Goal: Find specific page/section: Find specific page/section

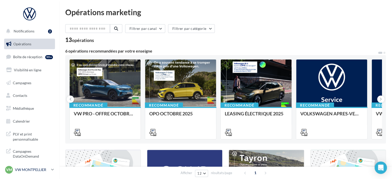
click at [40, 169] on p "VW MONTPELLIER" at bounding box center [32, 169] width 34 height 5
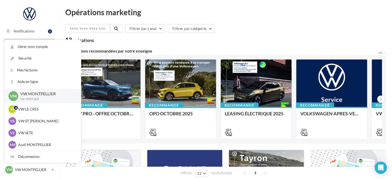
click at [166, 36] on div "Filtrer par canal Filtrer par catégorie 13 opérations" at bounding box center [225, 33] width 321 height 19
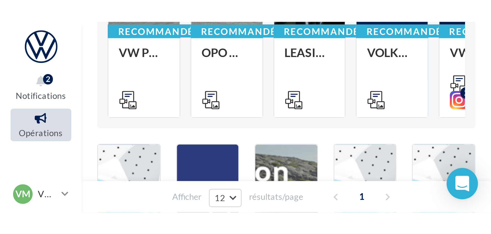
scroll to position [43, 0]
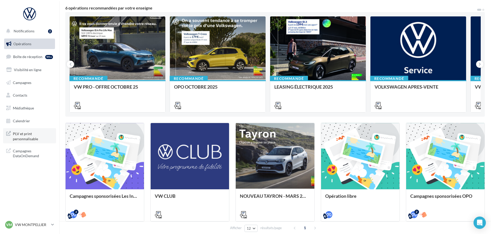
click at [30, 135] on span "PLV et print personnalisable" at bounding box center [33, 135] width 40 height 11
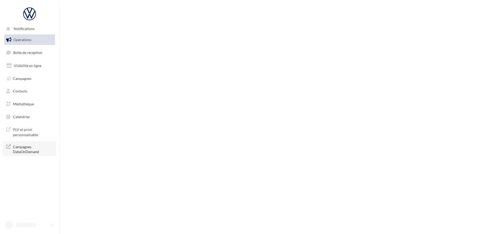
scroll to position [43, 0]
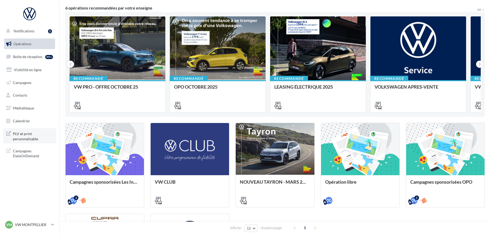
click at [26, 134] on span "PLV et print personnalisable" at bounding box center [33, 135] width 40 height 11
click at [219, 7] on div "6 opérations recommandées par votre enseigne" at bounding box center [270, 8] width 411 height 4
